Goal: Use online tool/utility: Utilize a website feature to perform a specific function

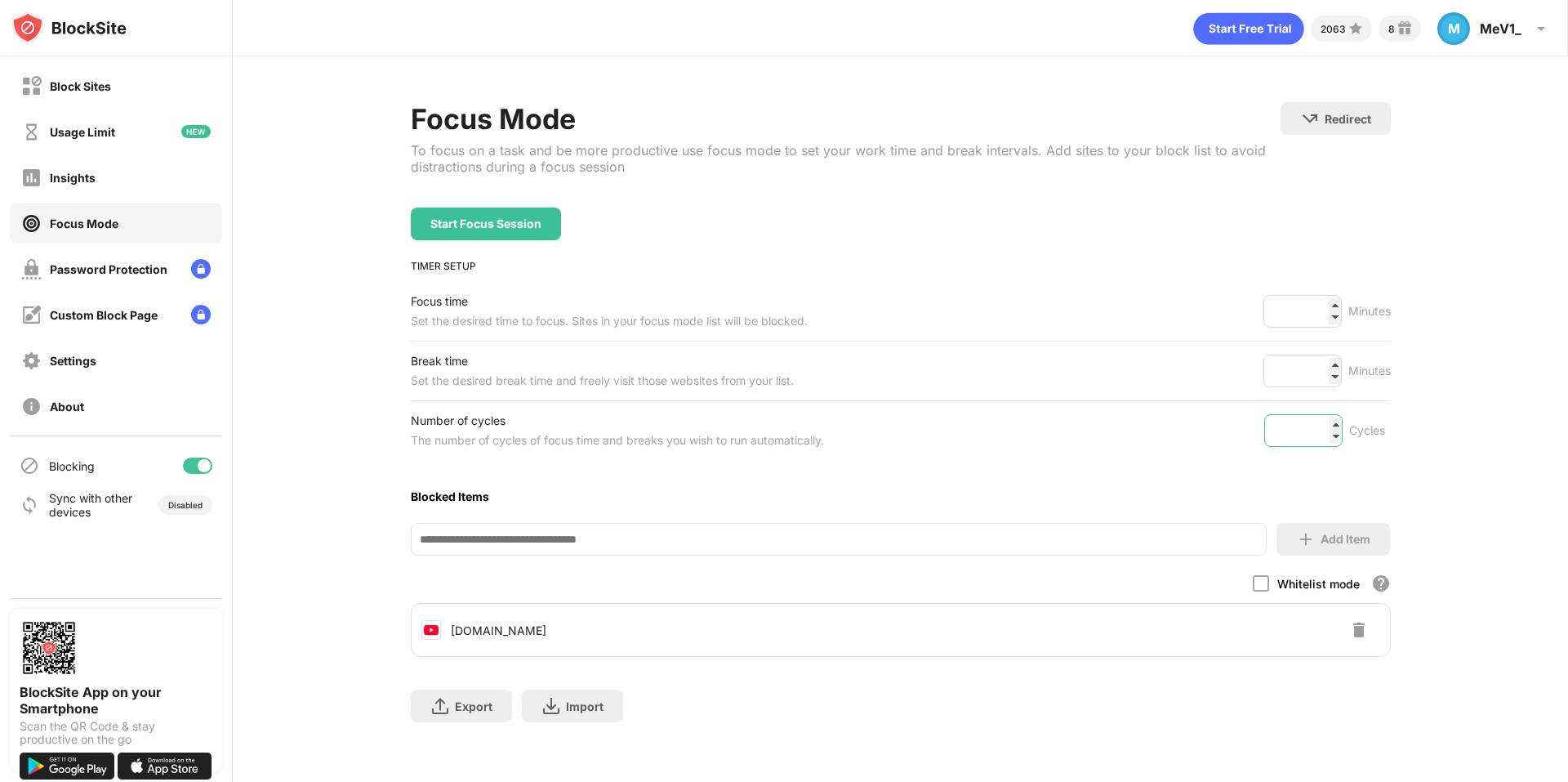
click at [1324, 423] on input "*" at bounding box center [1303, 430] width 78 height 33
type input "*"
click at [1328, 438] on input "*" at bounding box center [1303, 430] width 78 height 33
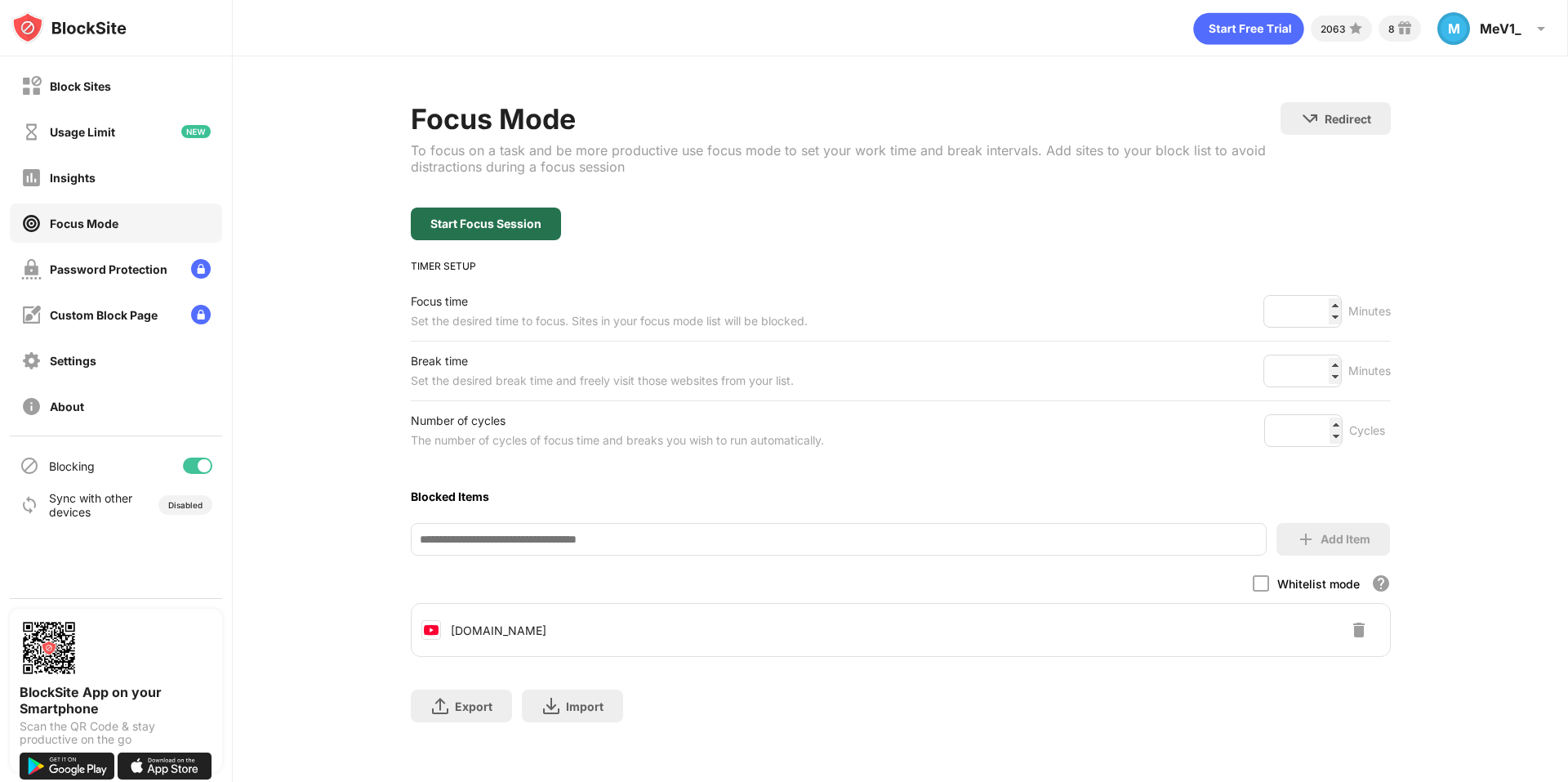
click at [513, 227] on div "Start Focus Session" at bounding box center [486, 224] width 111 height 13
